Goal: Task Accomplishment & Management: Complete application form

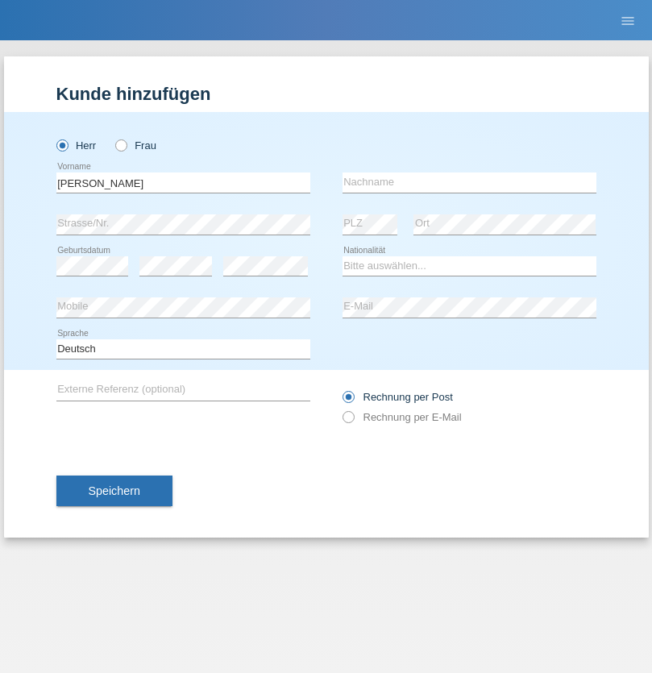
type input "[PERSON_NAME]"
click at [469, 182] on input "text" at bounding box center [469, 182] width 254 height 20
type input "[PERSON_NAME]"
select select "IT"
select select "C"
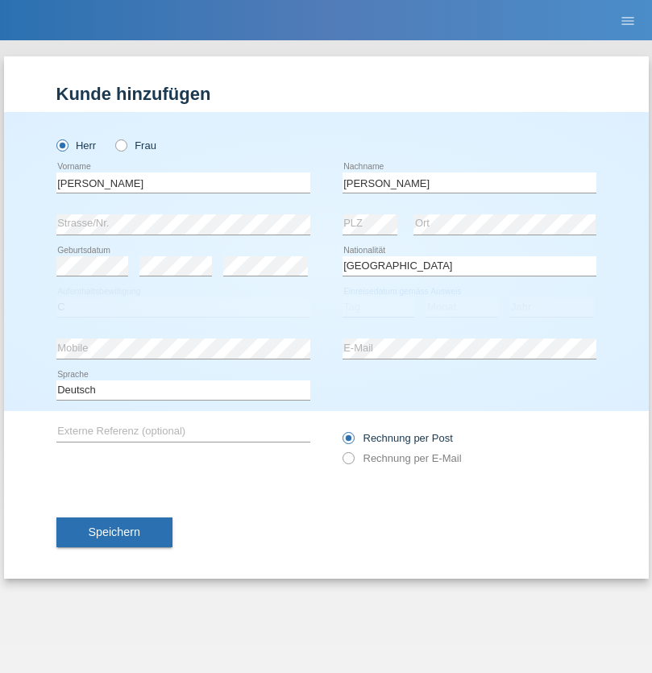
select select "07"
select select "09"
select select "1963"
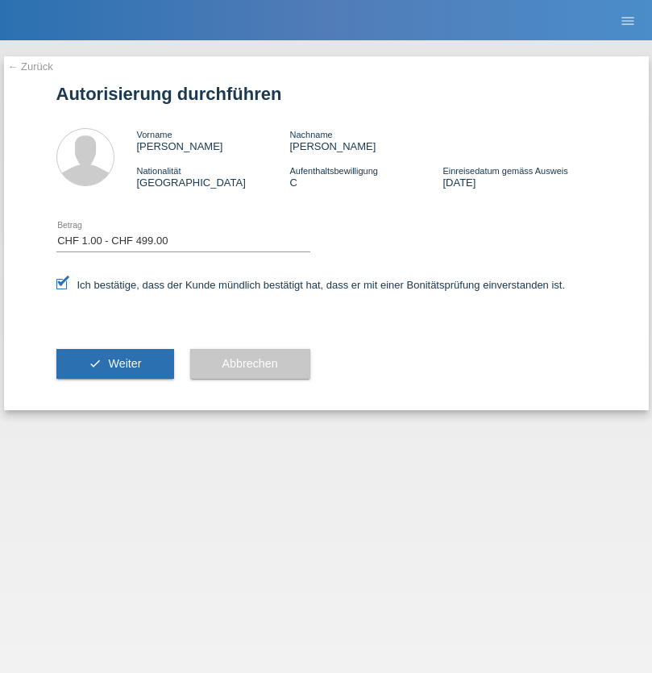
select select "1"
click at [114, 363] on span "Weiter" at bounding box center [124, 363] width 33 height 13
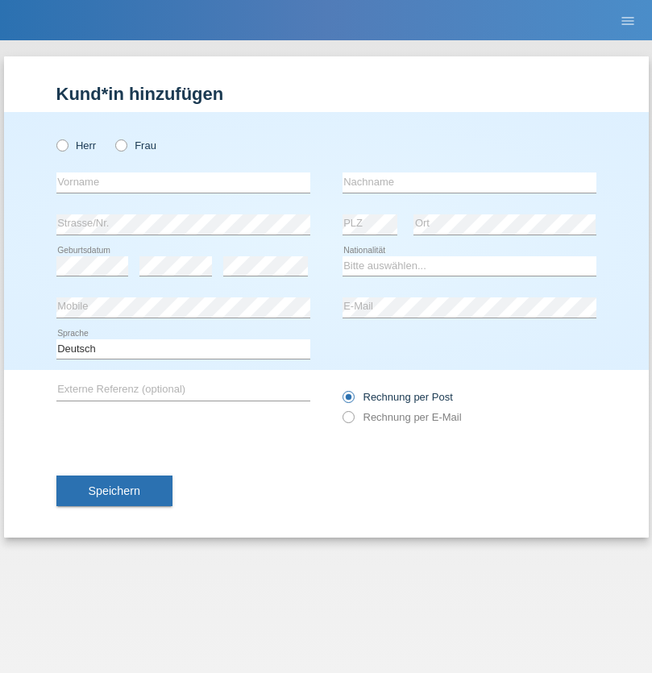
radio input "true"
click at [183, 182] on input "text" at bounding box center [183, 182] width 254 height 20
type input "Ylli"
click at [469, 182] on input "text" at bounding box center [469, 182] width 254 height 20
type input "Shujaku"
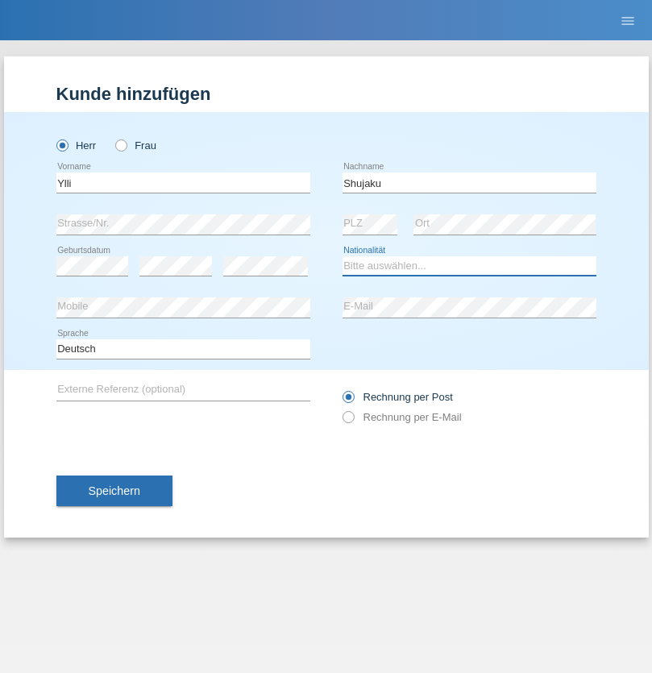
select select "XK"
select select "C"
select select "05"
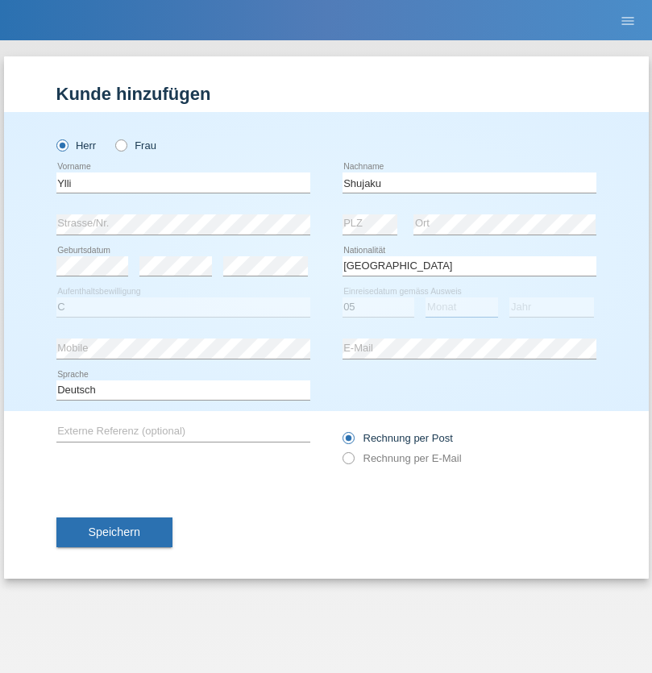
select select "02"
select select "2021"
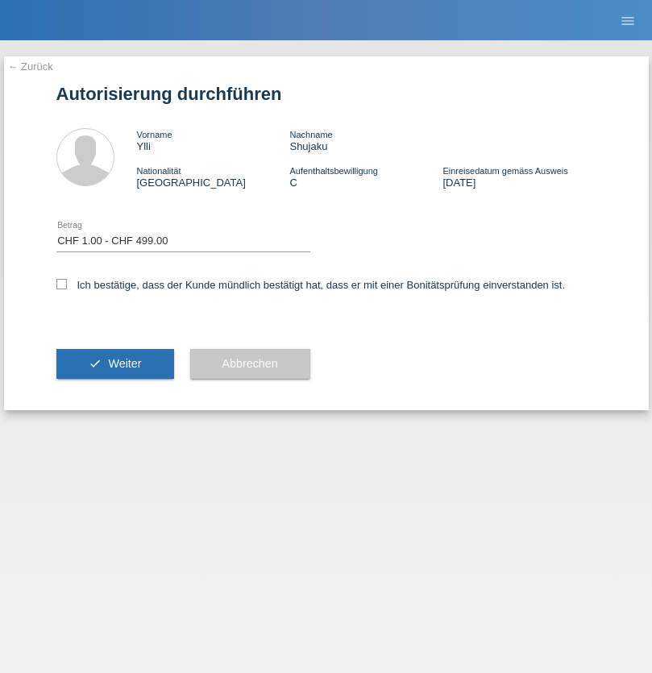
select select "1"
checkbox input "true"
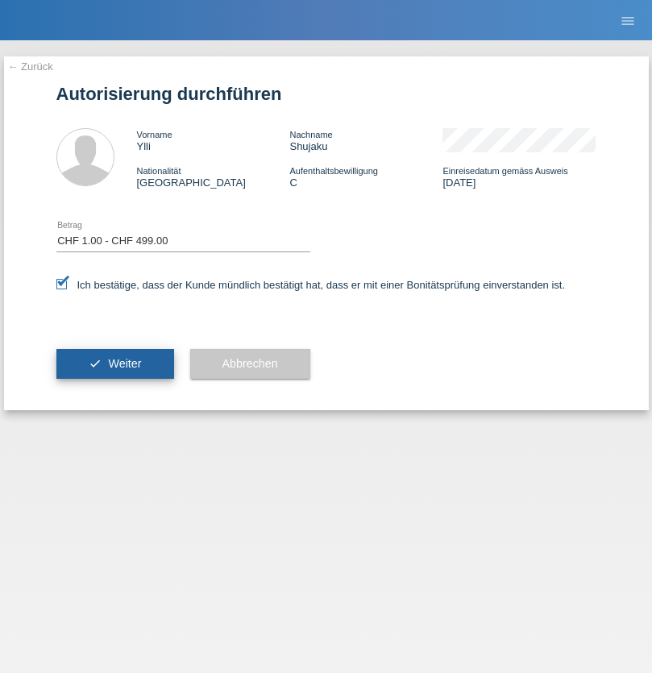
click at [114, 363] on span "Weiter" at bounding box center [124, 363] width 33 height 13
